Goal: Find specific page/section: Find specific page/section

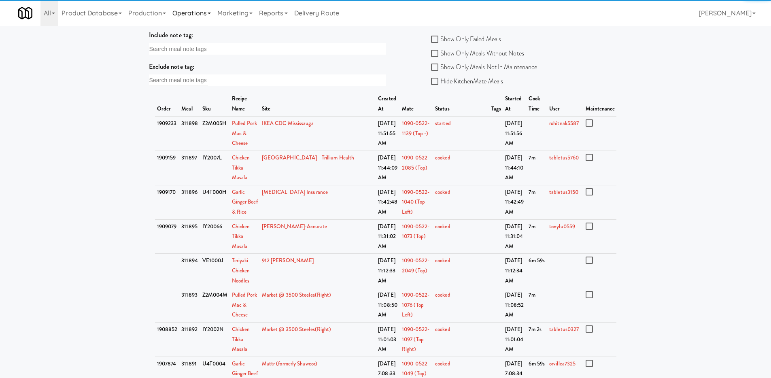
click at [187, 15] on link "Operations" at bounding box center [191, 13] width 45 height 26
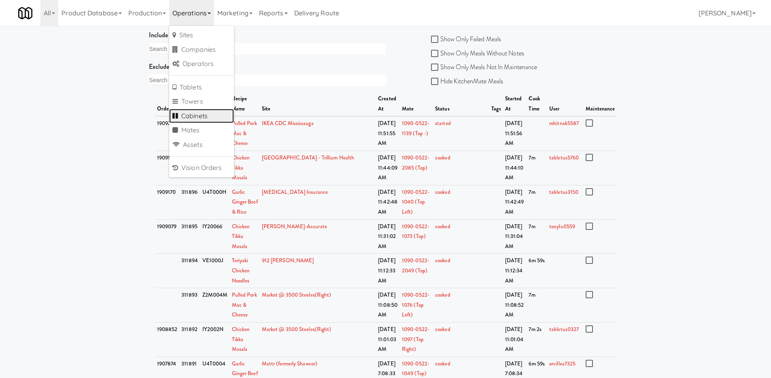
click at [191, 120] on link "Cabinets" at bounding box center [201, 116] width 65 height 15
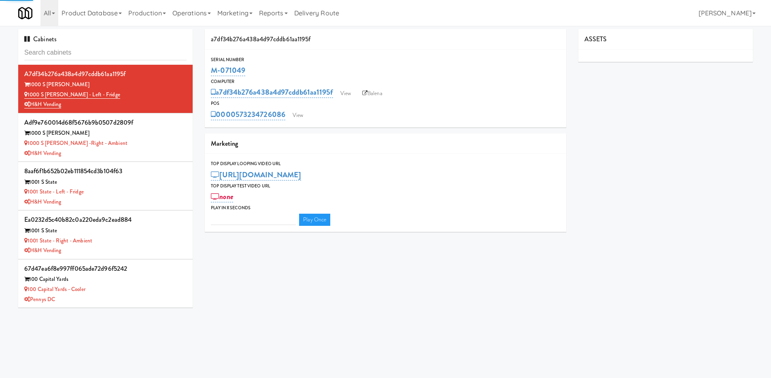
type input "3"
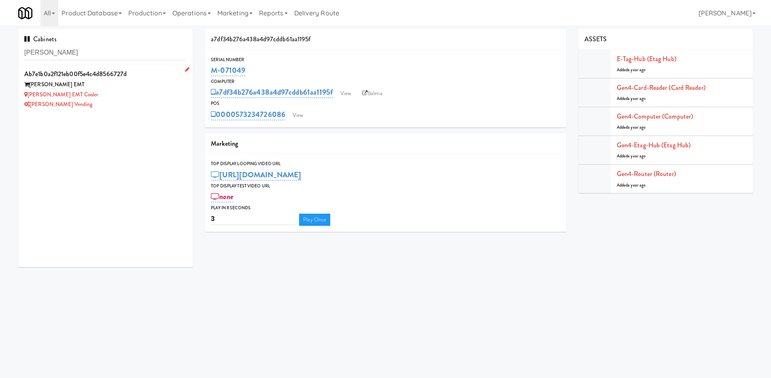
type input "[PERSON_NAME]"
click at [138, 90] on div "[PERSON_NAME] EMT Cooler" at bounding box center [105, 95] width 162 height 10
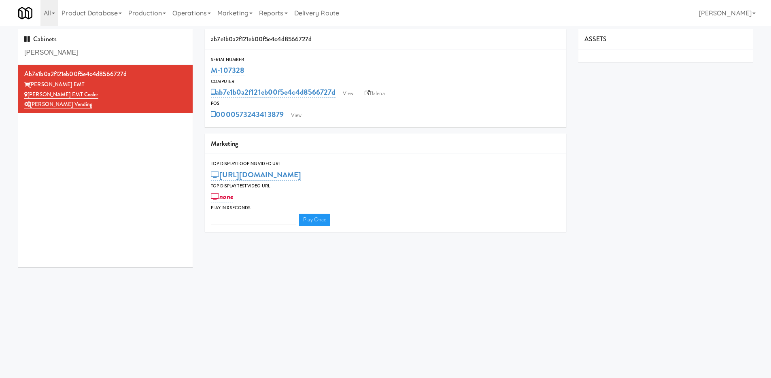
type input "3"
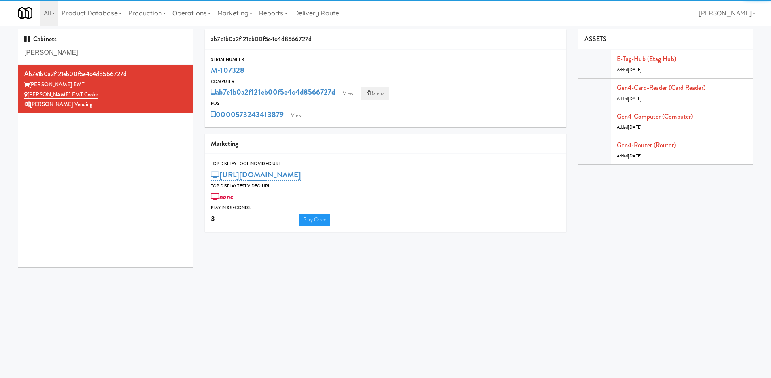
click at [389, 90] on link "Balena" at bounding box center [375, 93] width 28 height 12
